Goal: Task Accomplishment & Management: Complete application form

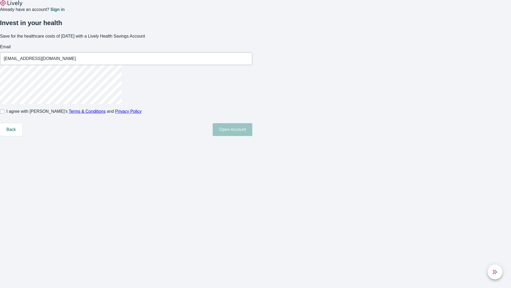
click at [4, 113] on input "I agree with Lively’s Terms & Conditions and Privacy Policy" at bounding box center [2, 111] width 4 height 4
checkbox input "true"
click at [252, 136] on button "Open Account" at bounding box center [233, 129] width 40 height 13
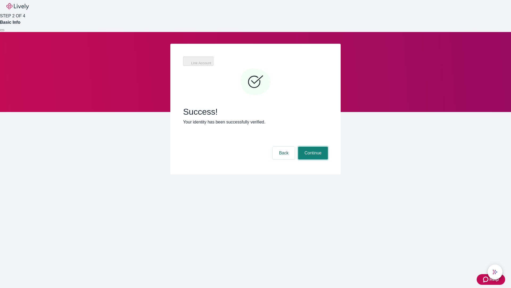
click at [312, 146] on button "Continue" at bounding box center [313, 152] width 30 height 13
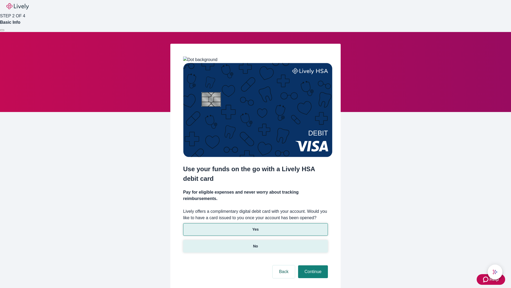
click at [255, 243] on p "No" at bounding box center [255, 246] width 5 height 6
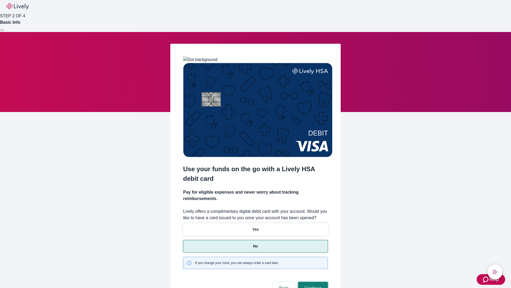
click at [312, 282] on button "Continue" at bounding box center [313, 288] width 30 height 13
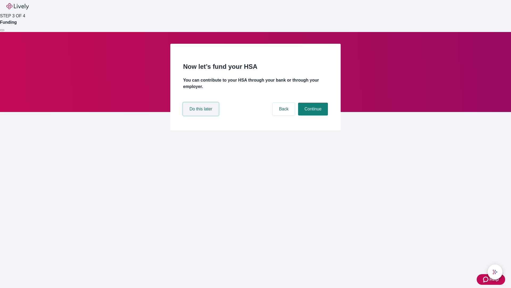
click at [202, 115] on button "Do this later" at bounding box center [200, 109] width 35 height 13
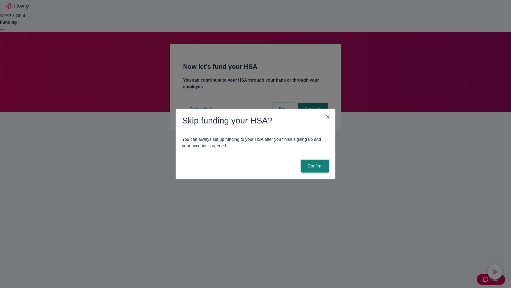
click at [315, 166] on button "Confirm" at bounding box center [315, 166] width 28 height 13
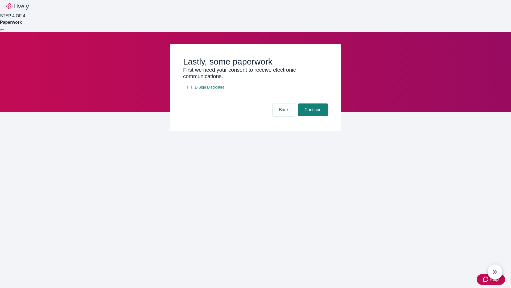
click at [190, 89] on input "E-Sign Disclosure" at bounding box center [190, 87] width 4 height 4
checkbox input "true"
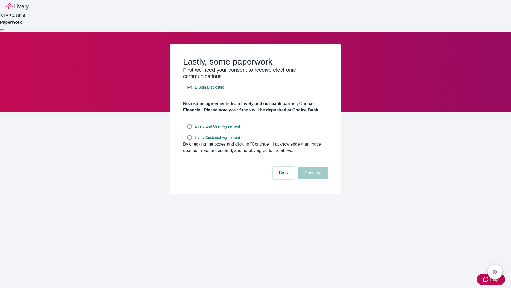
click at [190, 128] on input "Lively End User Agreement" at bounding box center [190, 126] width 4 height 4
checkbox input "true"
click at [190, 140] on input "Lively Custodial Agreement" at bounding box center [190, 137] width 4 height 4
checkbox input "true"
click at [312, 179] on button "Continue" at bounding box center [313, 172] width 30 height 13
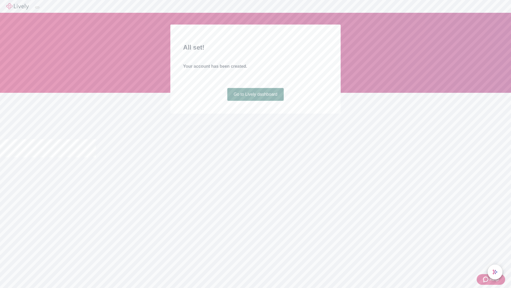
click at [255, 101] on link "Go to Lively dashboard" at bounding box center [255, 94] width 57 height 13
